Goal: Complete application form: Complete application form

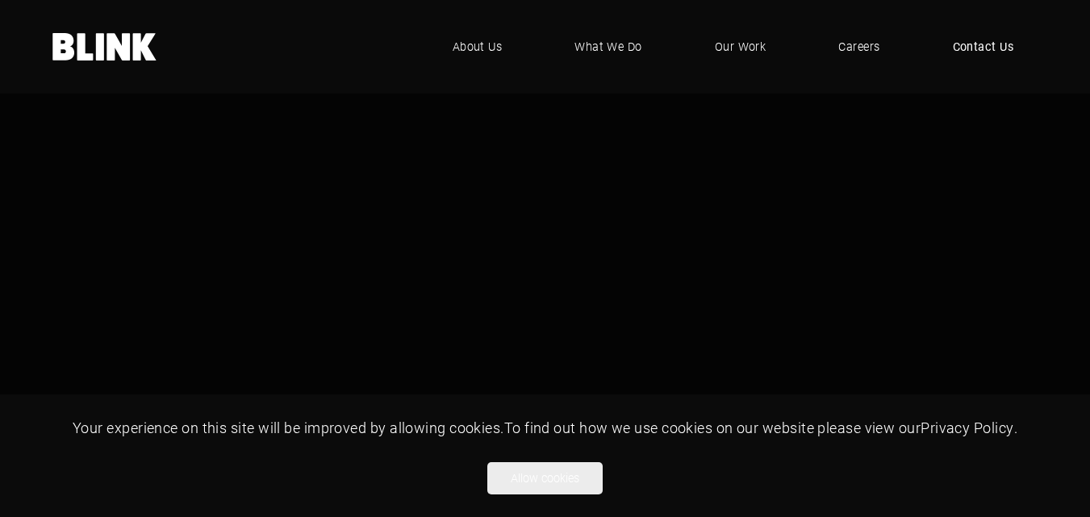
click at [982, 46] on span "Contact Us" at bounding box center [983, 47] width 61 height 18
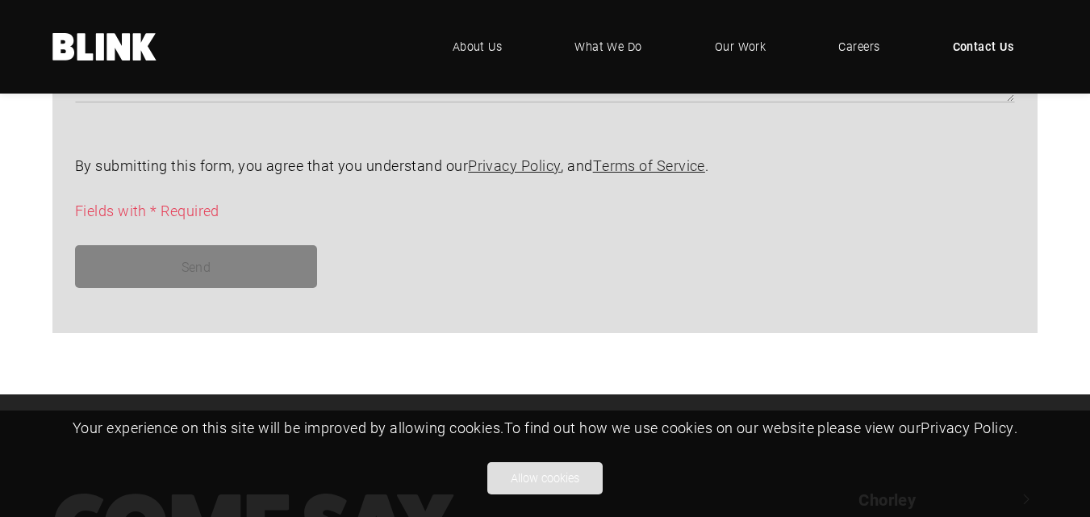
click at [551, 481] on button "Allow cookies" at bounding box center [544, 478] width 115 height 32
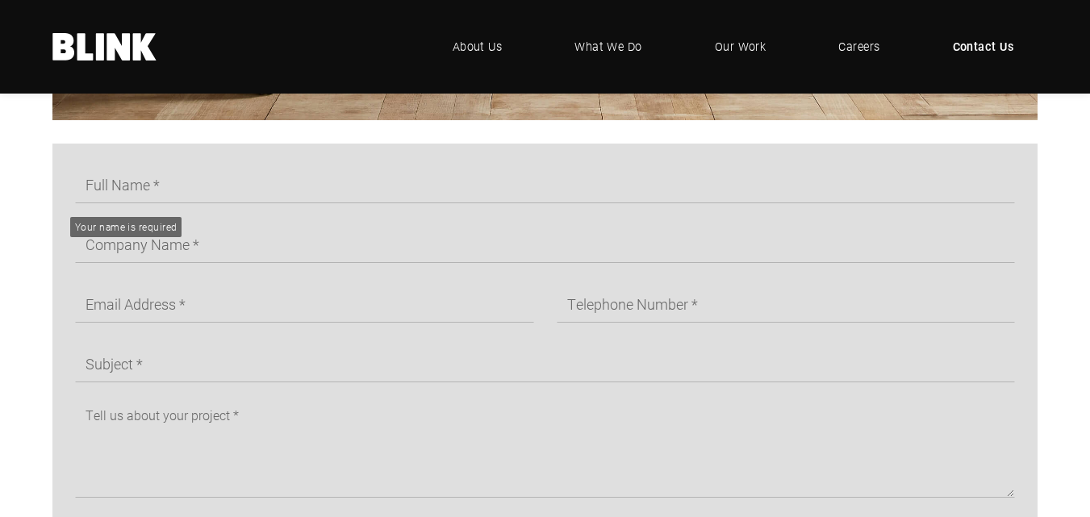
scroll to position [726, 0]
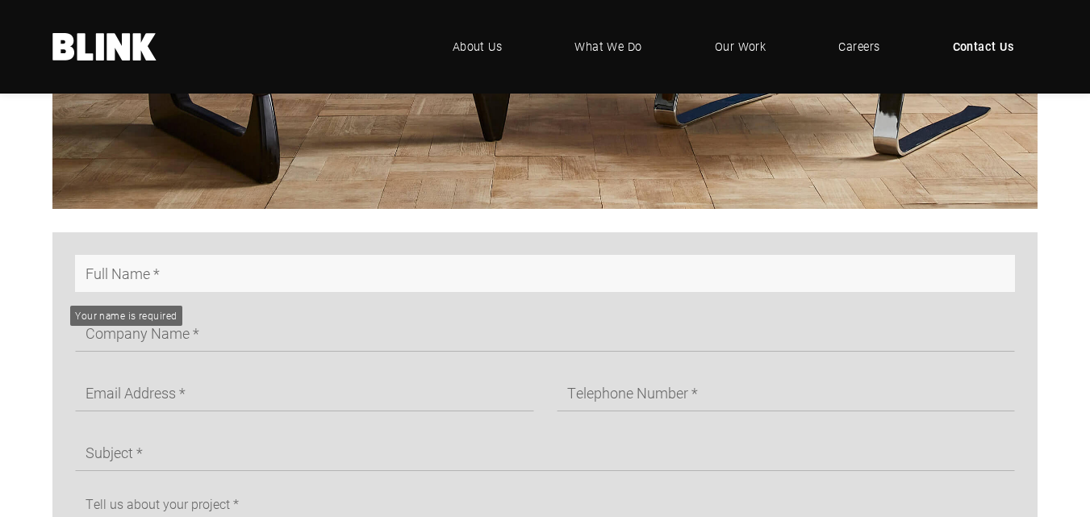
click at [194, 286] on input "text" at bounding box center [545, 273] width 940 height 37
type input "[PERSON_NAME]"
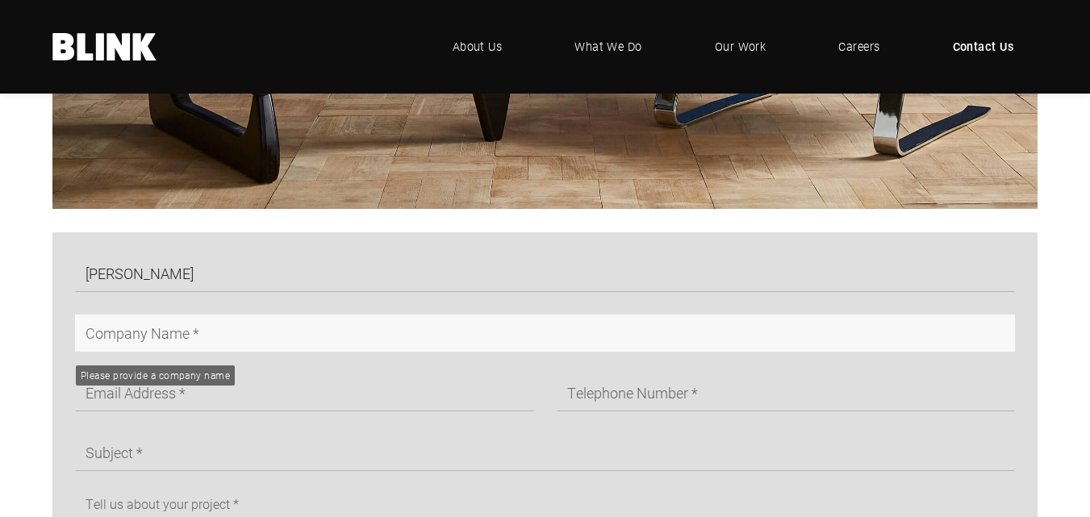
click at [221, 345] on input "text" at bounding box center [545, 333] width 940 height 37
type input "Linked Builder Team"
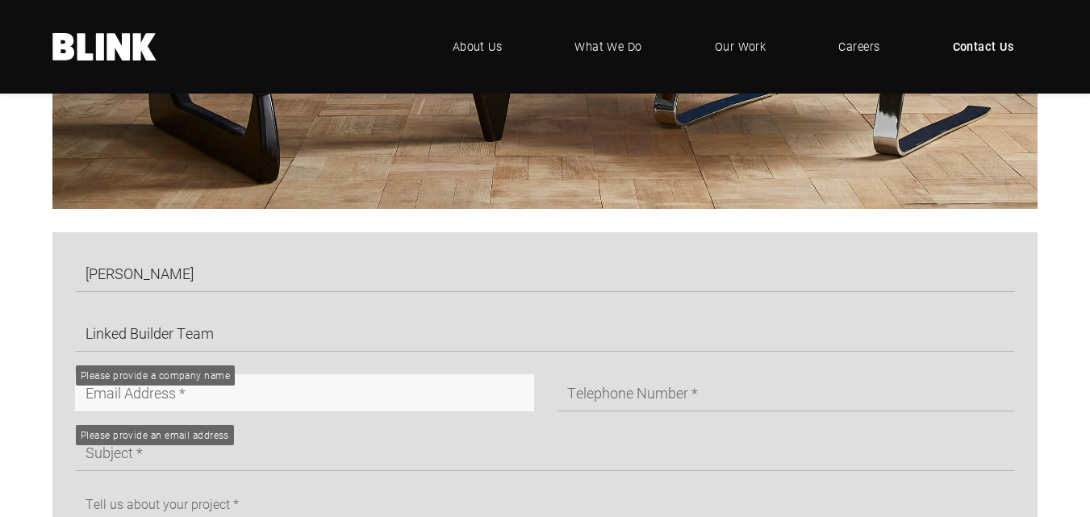
click at [220, 406] on input "text" at bounding box center [304, 392] width 459 height 37
type input "[EMAIL_ADDRESS][DOMAIN_NAME]"
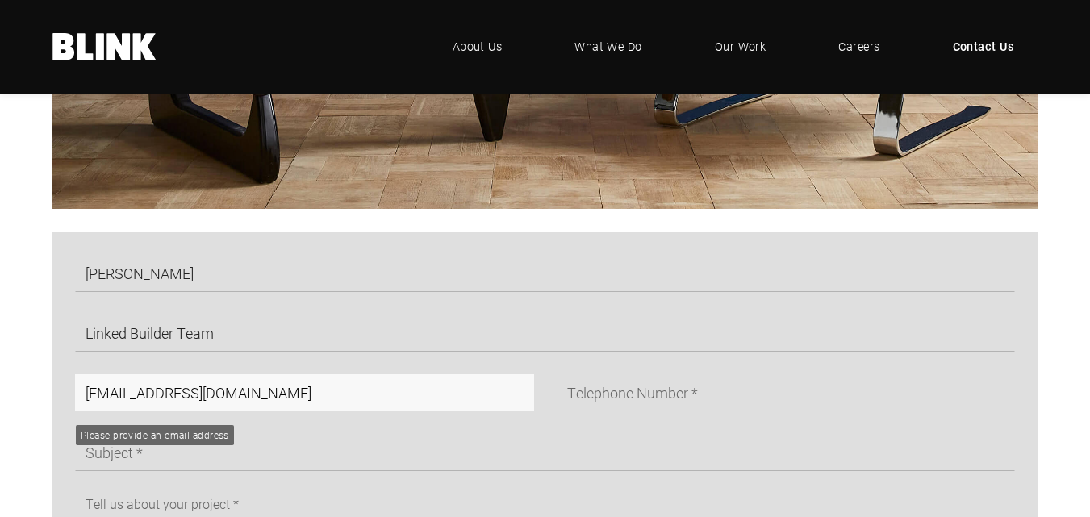
scroll to position [807, 0]
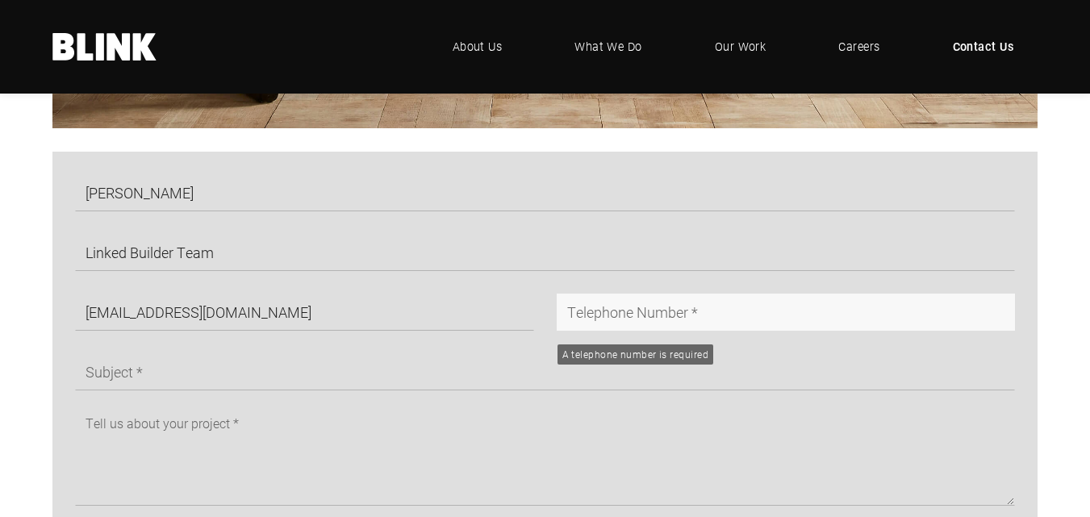
click at [603, 316] on input "text" at bounding box center [786, 312] width 459 height 37
type input "[PHONE_NUMBER]"
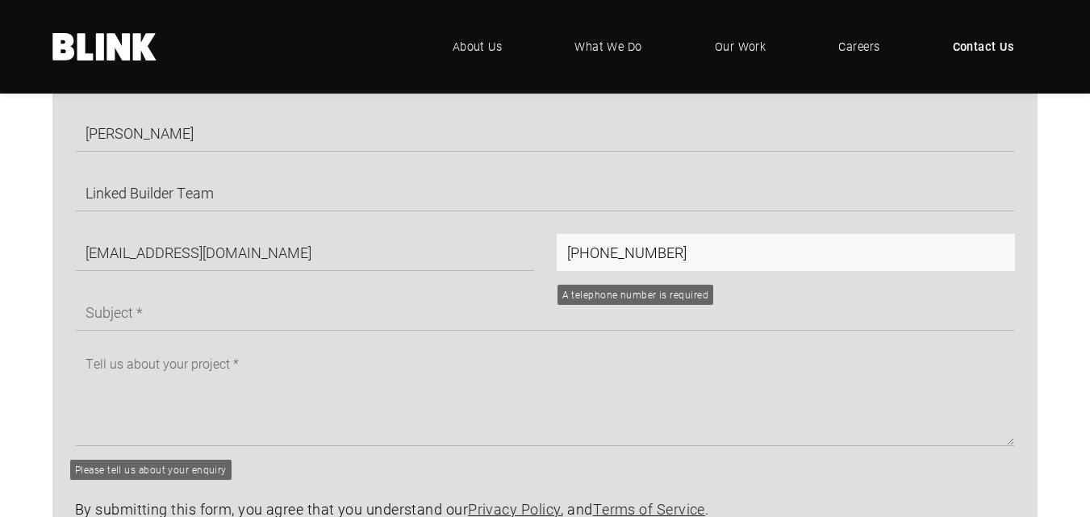
scroll to position [968, 0]
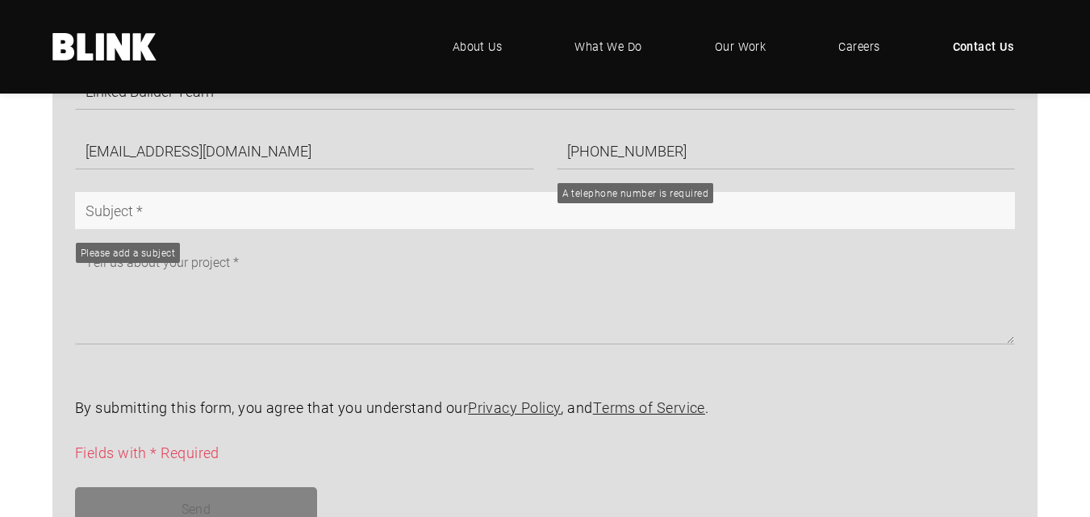
click at [262, 215] on input "text" at bounding box center [545, 210] width 940 height 37
type input "Promote your Site through Guest Posting."
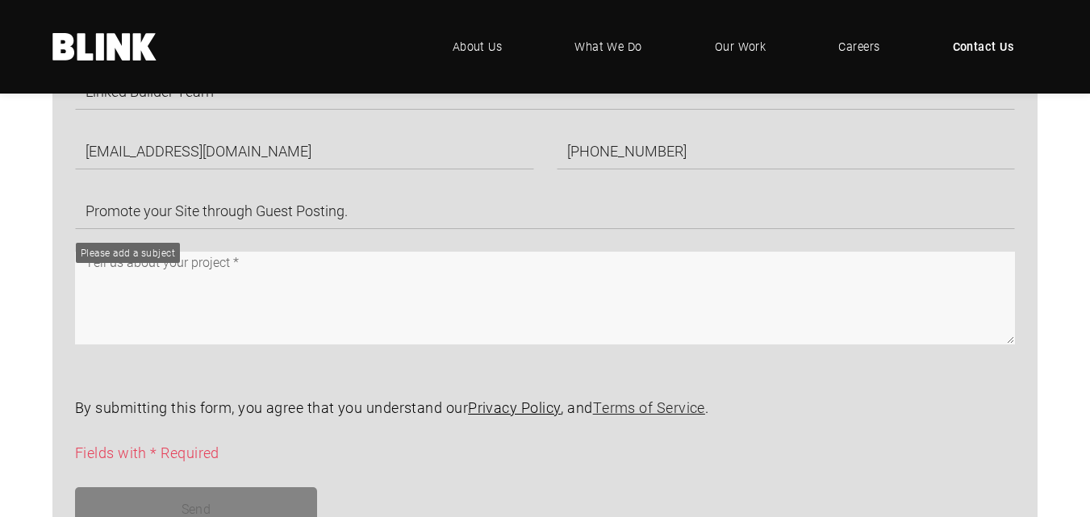
click at [347, 325] on textarea at bounding box center [545, 298] width 940 height 93
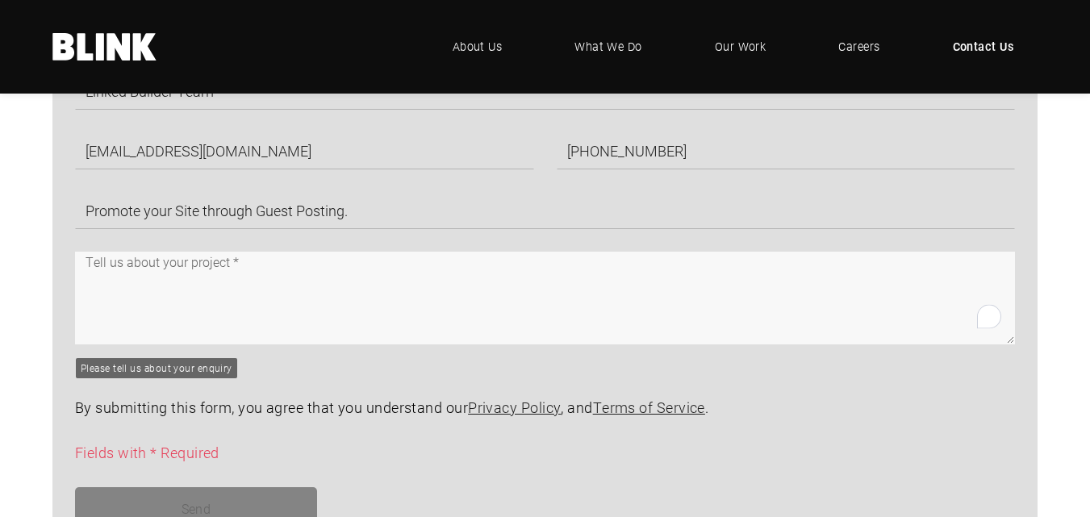
click at [203, 278] on textarea "To enrich screen reader interactions, please activate Accessibility in Grammarl…" at bounding box center [545, 298] width 940 height 93
